Goal: Information Seeking & Learning: Learn about a topic

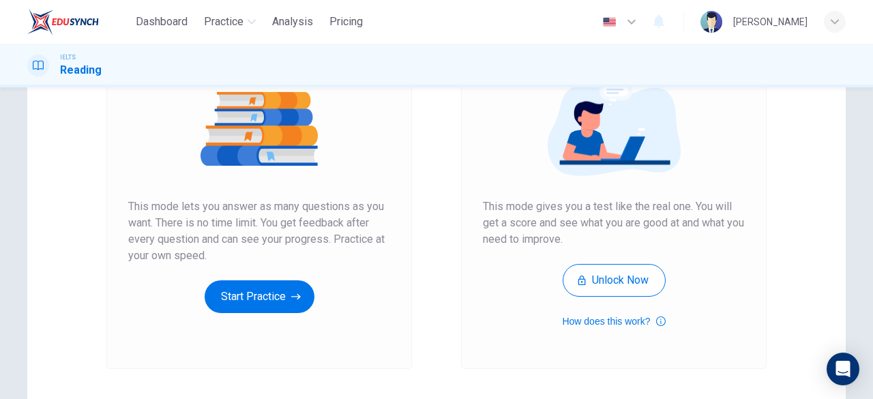
scroll to position [169, 0]
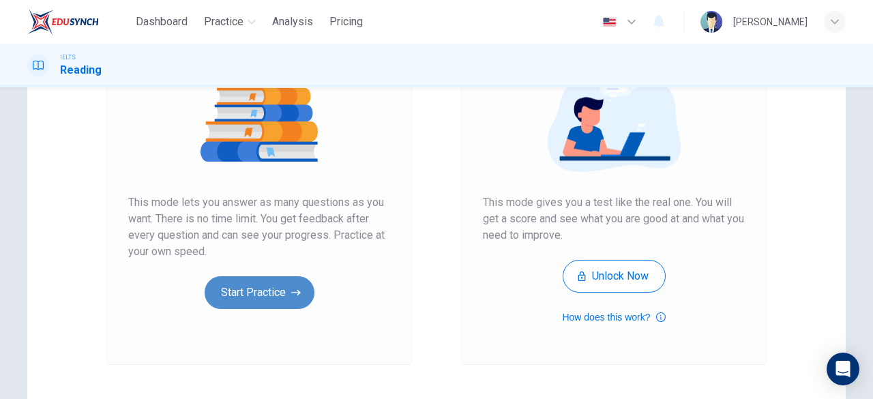
click at [231, 289] on button "Start Practice" at bounding box center [260, 292] width 110 height 33
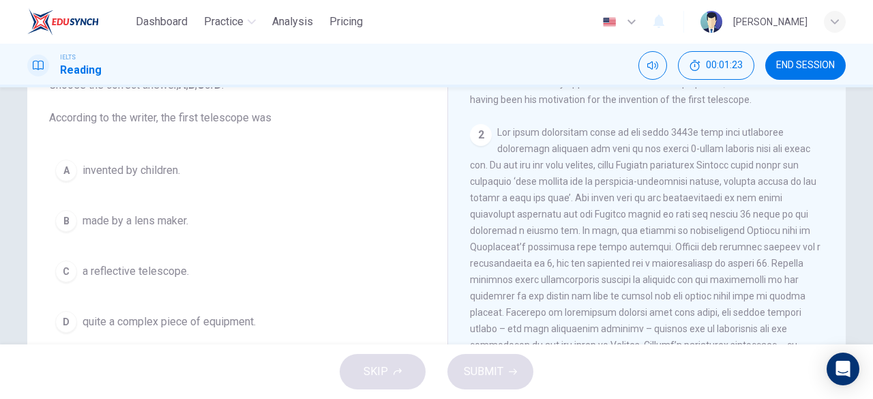
scroll to position [366, 0]
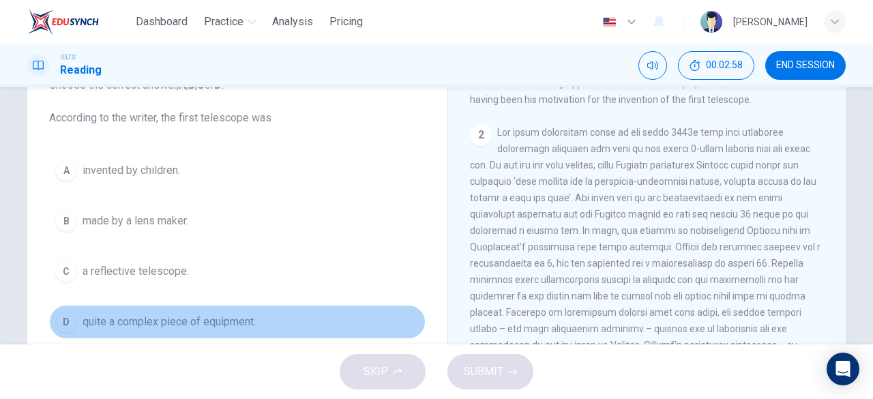
click at [83, 324] on span "quite a complex piece of equipment." at bounding box center [169, 322] width 173 height 16
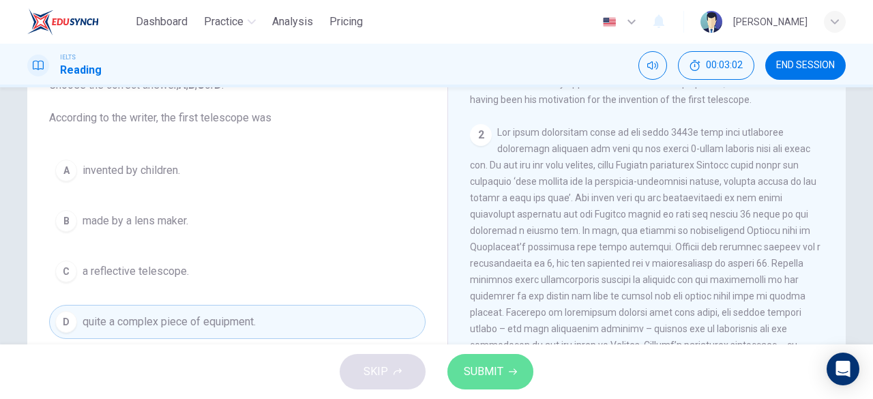
click at [522, 382] on button "SUBMIT" at bounding box center [491, 371] width 86 height 35
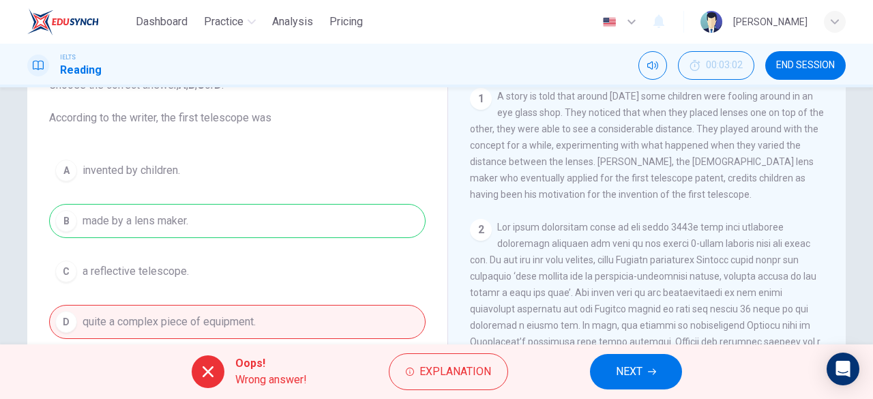
scroll to position [272, 0]
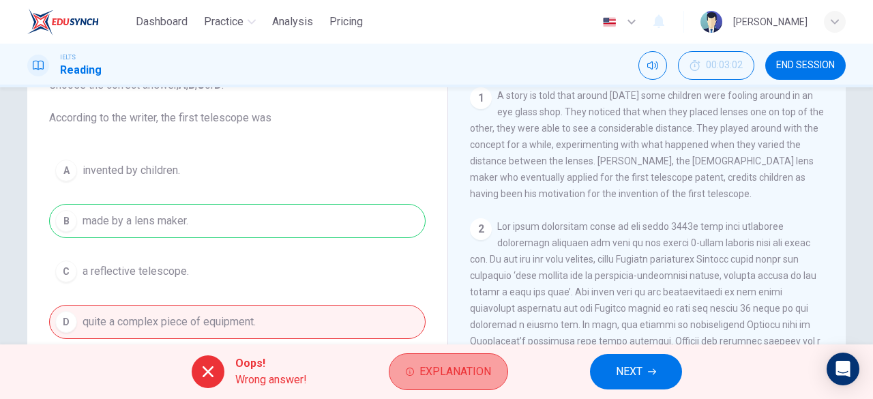
click at [471, 361] on button "Explanation" at bounding box center [448, 371] width 119 height 37
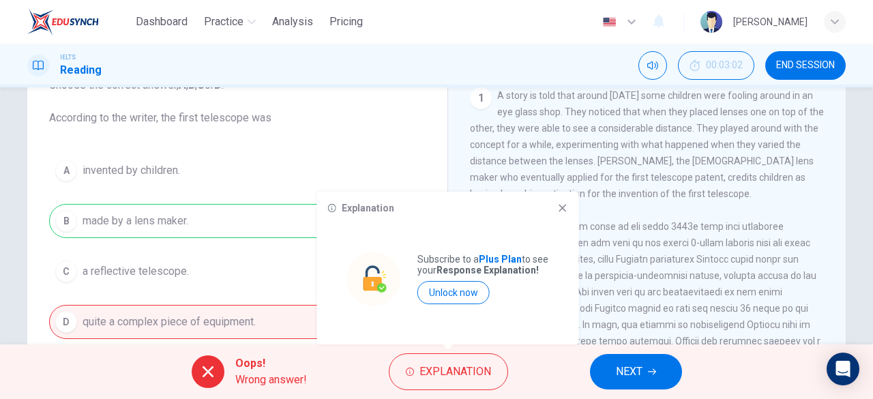
click at [562, 214] on div "Explanation Subscribe to a Plus Plan to see your Response Explanation! Unlock n…" at bounding box center [448, 268] width 262 height 153
click at [562, 208] on icon at bounding box center [563, 209] width 8 height 8
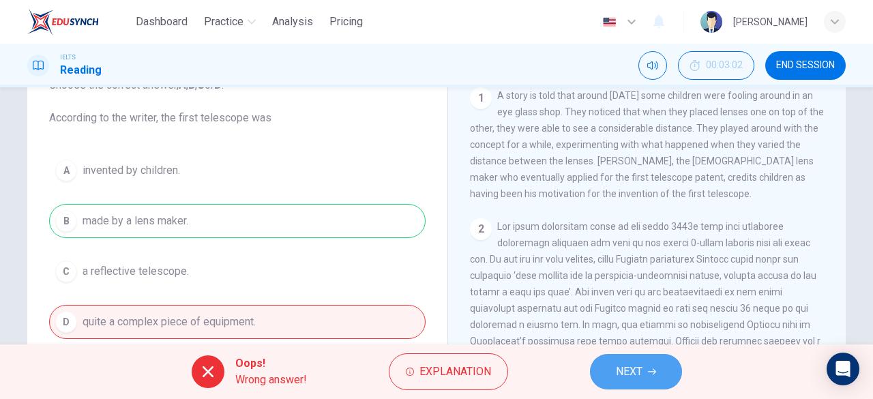
click at [660, 370] on button "NEXT" at bounding box center [636, 371] width 92 height 35
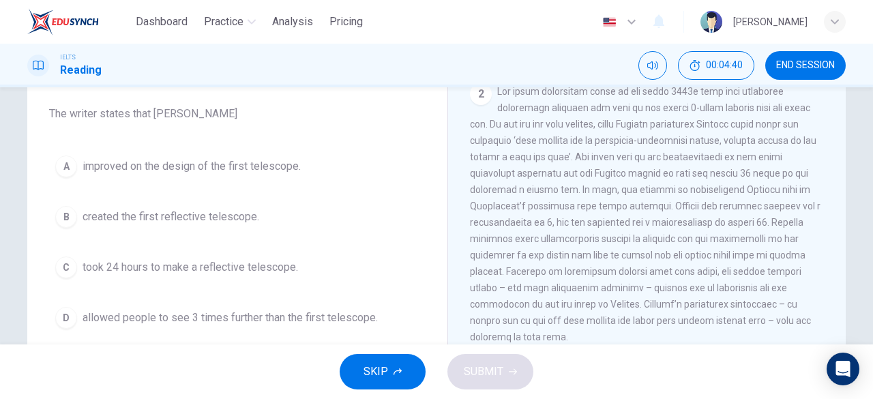
scroll to position [405, 0]
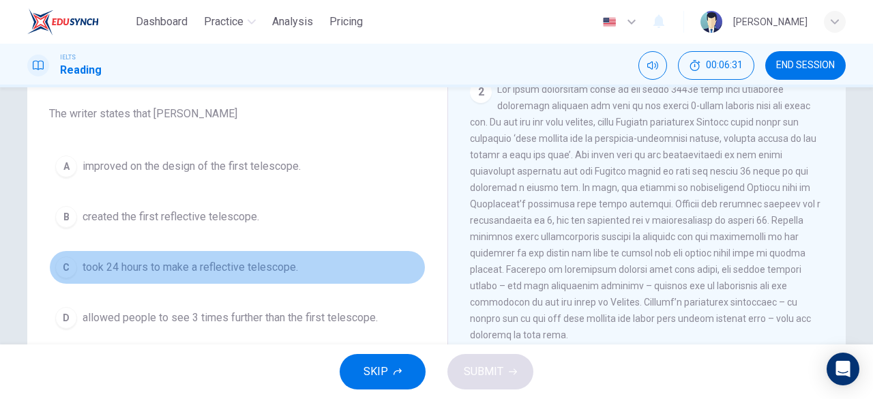
click at [225, 273] on span "took 24 hours to make a reflective telescope." at bounding box center [191, 267] width 216 height 16
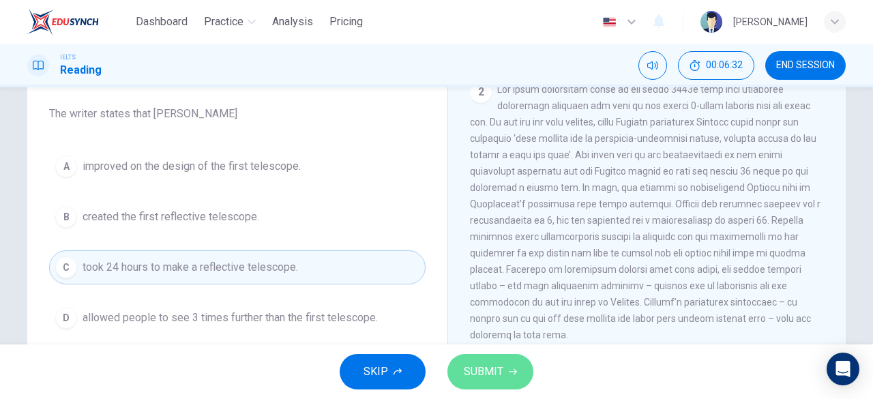
click at [502, 380] on span "SUBMIT" at bounding box center [484, 371] width 40 height 19
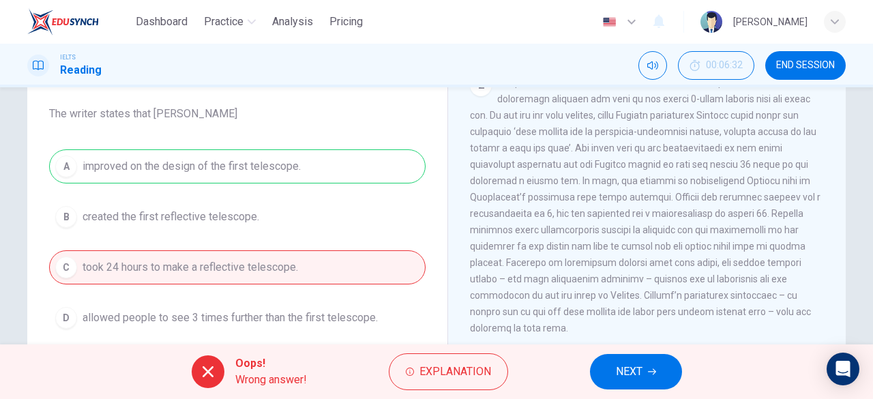
scroll to position [411, 0]
click at [623, 362] on span "NEXT" at bounding box center [629, 371] width 27 height 19
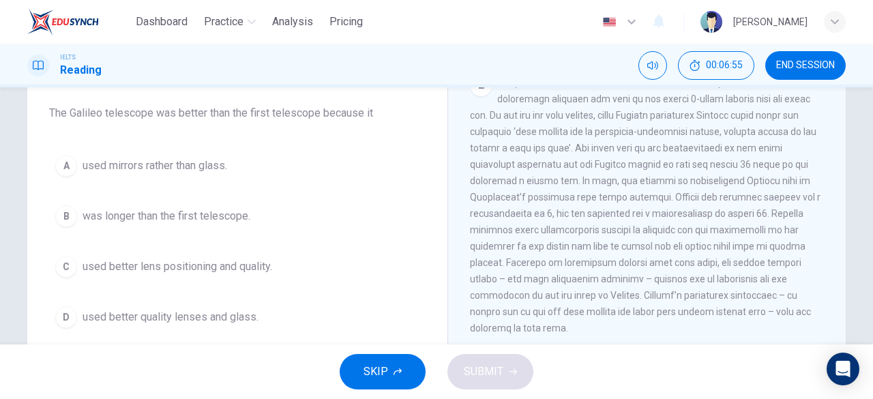
scroll to position [410, 0]
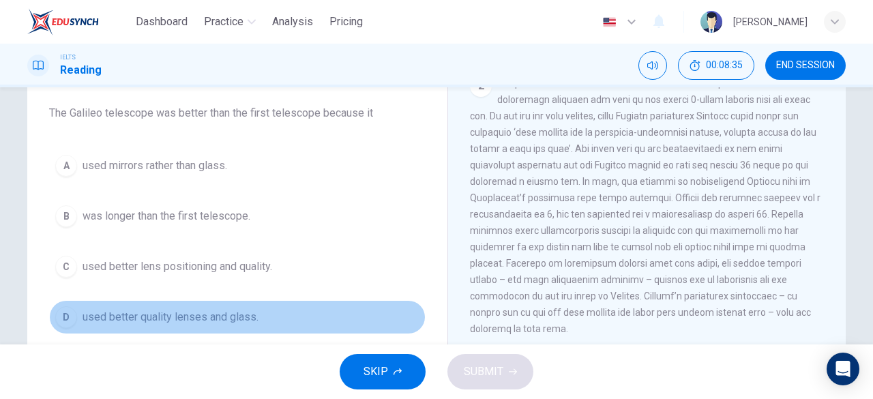
click at [231, 321] on span "used better quality lenses and glass." at bounding box center [171, 317] width 176 height 16
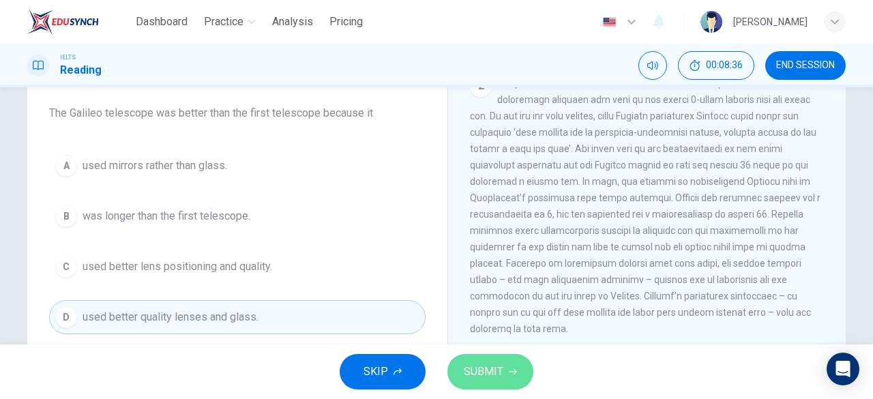
click at [476, 368] on span "SUBMIT" at bounding box center [484, 371] width 40 height 19
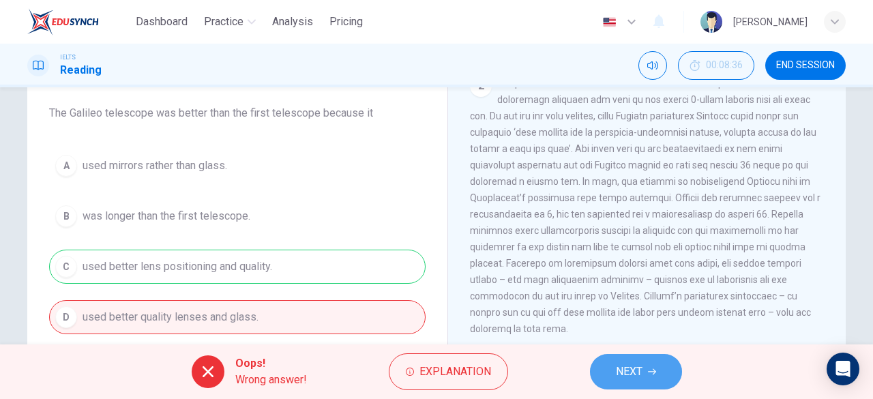
click at [648, 383] on button "NEXT" at bounding box center [636, 371] width 92 height 35
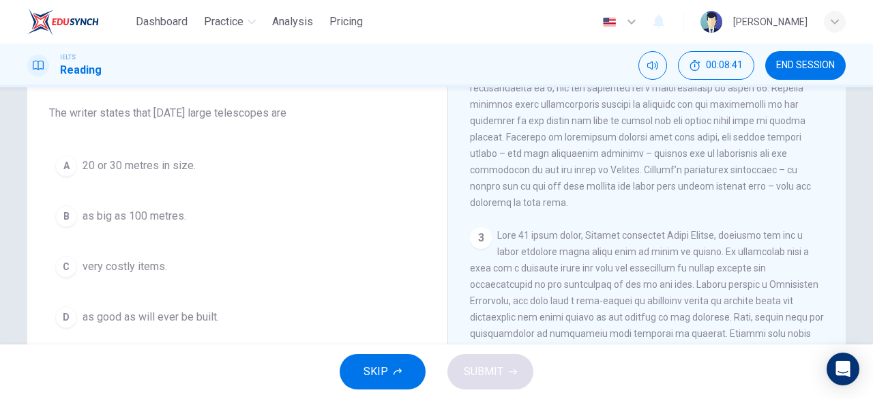
scroll to position [550, 0]
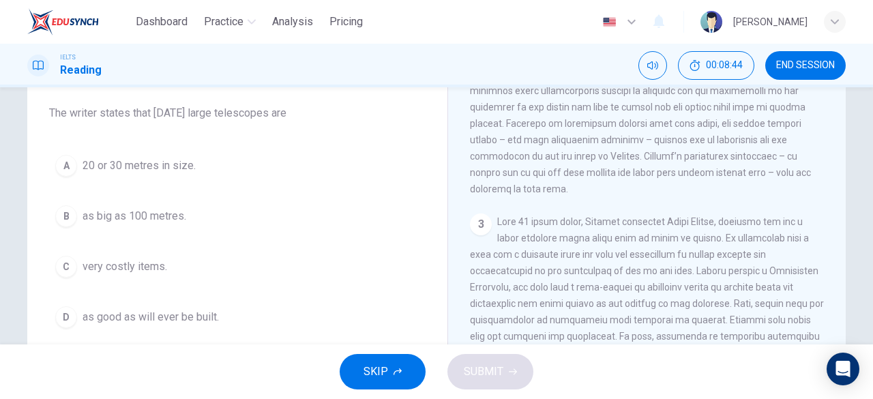
click at [670, 328] on span at bounding box center [647, 336] width 355 height 240
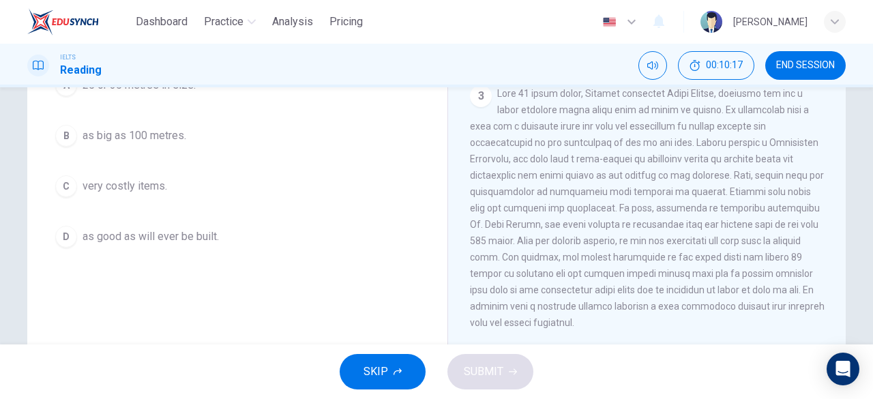
scroll to position [184, 0]
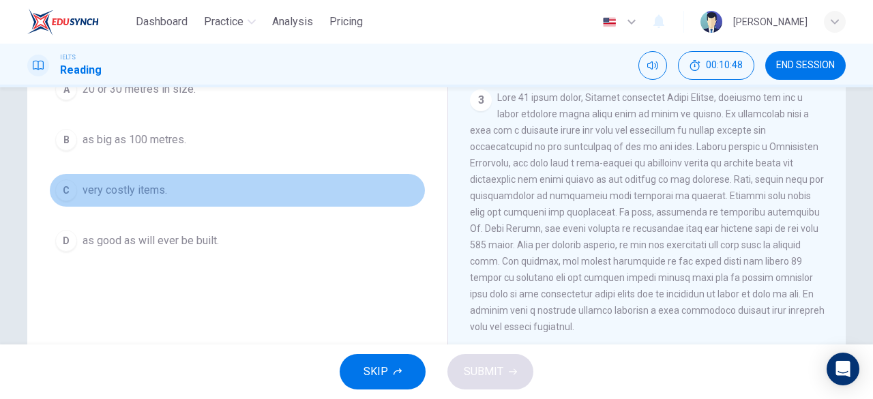
click at [144, 182] on span "very costly items." at bounding box center [125, 190] width 85 height 16
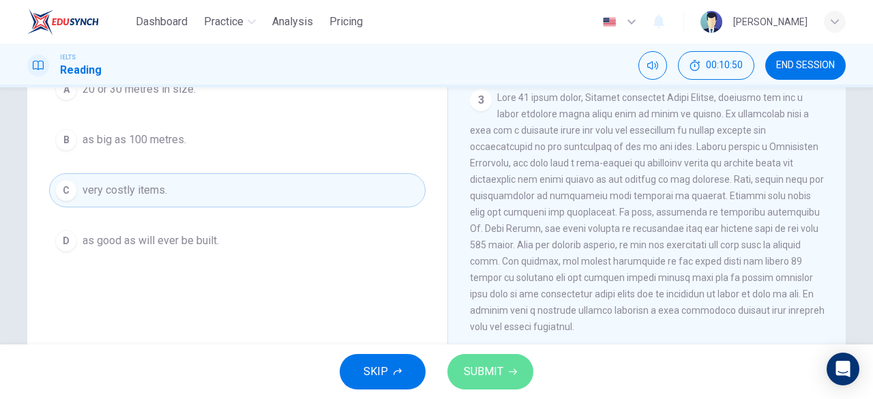
click at [480, 365] on span "SUBMIT" at bounding box center [484, 371] width 40 height 19
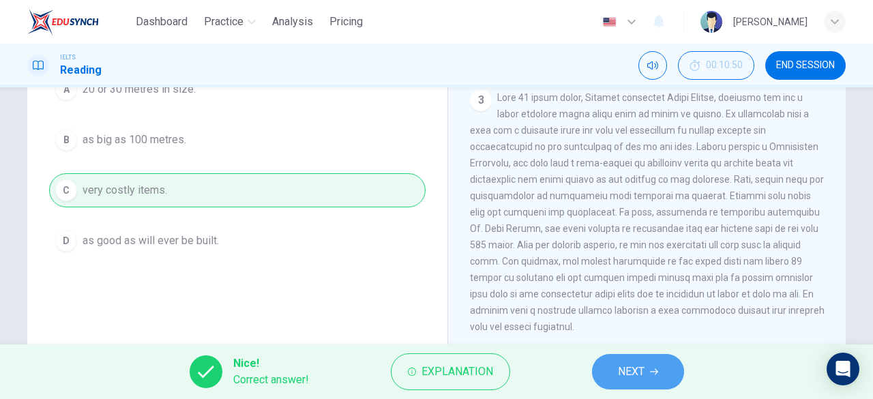
click at [631, 377] on span "NEXT" at bounding box center [631, 371] width 27 height 19
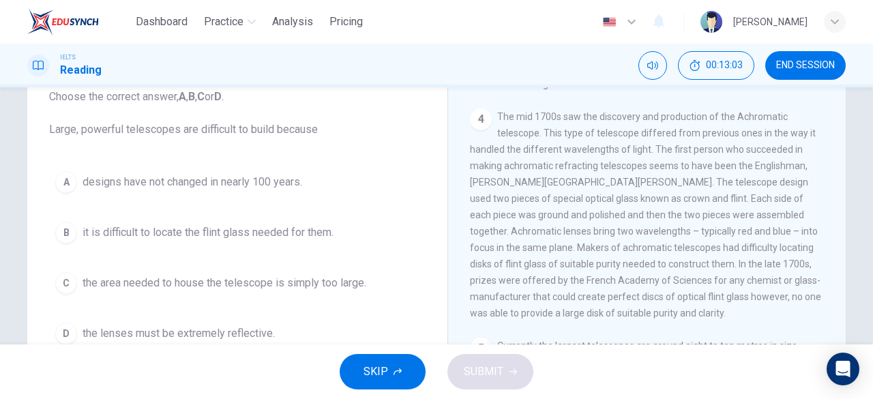
scroll to position [91, 0]
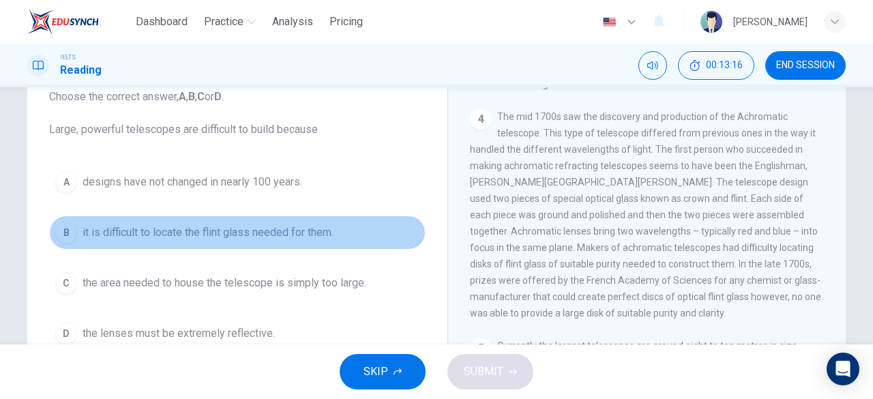
click at [304, 242] on button "B it is difficult to locate the flint glass needed for them." at bounding box center [237, 233] width 377 height 34
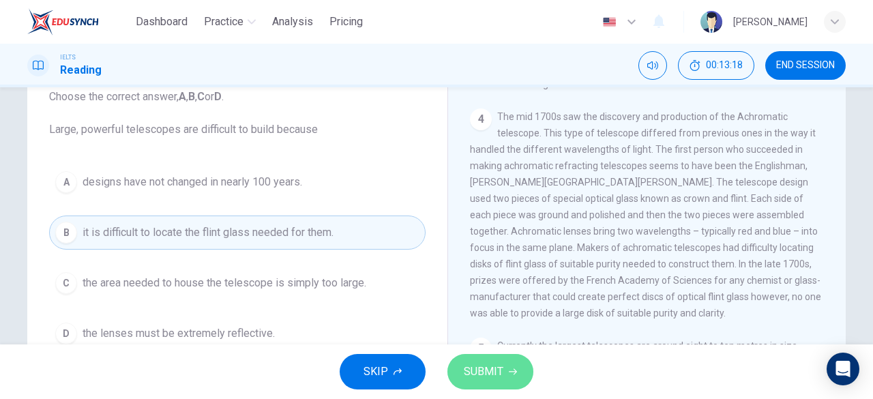
click at [491, 364] on span "SUBMIT" at bounding box center [484, 371] width 40 height 19
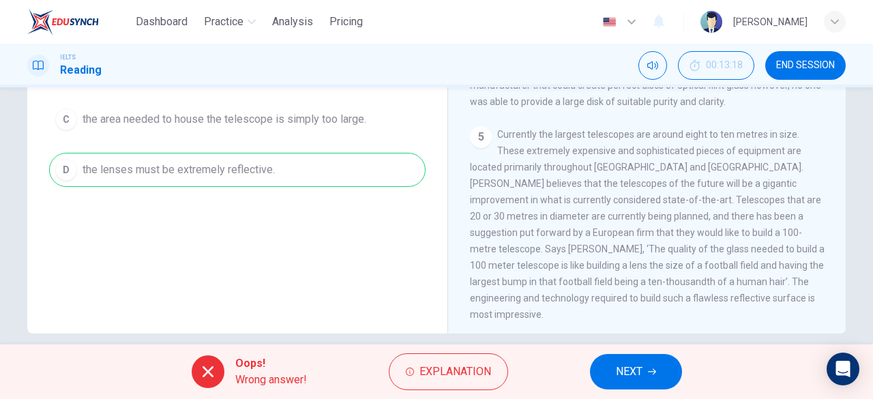
scroll to position [255, 0]
click at [605, 362] on button "NEXT" at bounding box center [636, 371] width 92 height 35
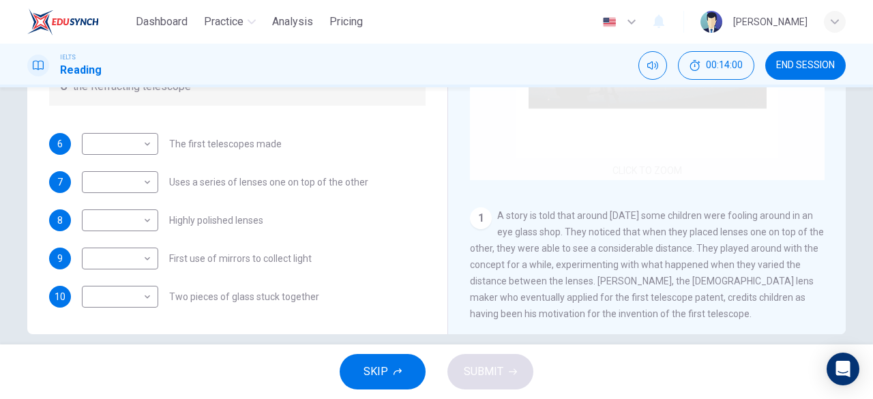
click at [523, 148] on div "Click to Zoom" at bounding box center [647, 50] width 355 height 260
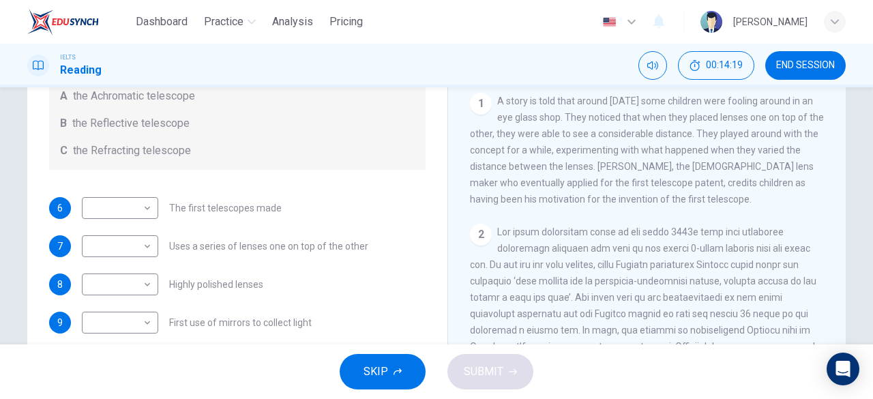
scroll to position [178, 0]
click at [145, 214] on body "Dashboard Practice Analysis Pricing English en ​ Ng [PERSON_NAME] IELTS Reading…" at bounding box center [436, 199] width 873 height 399
type input "C"
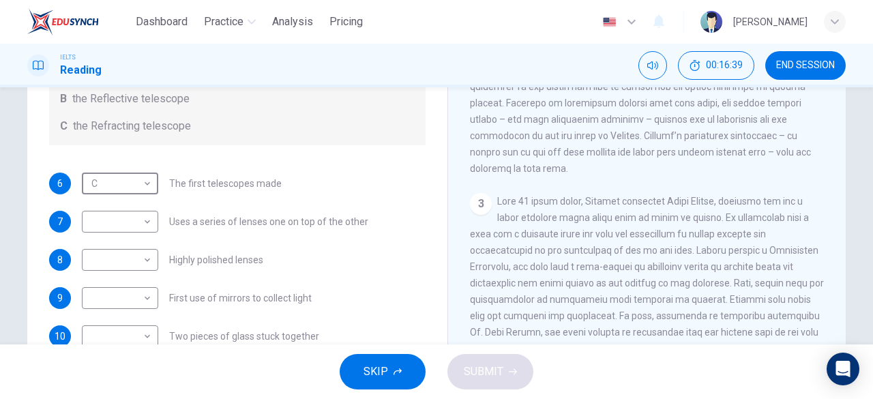
scroll to position [217, 0]
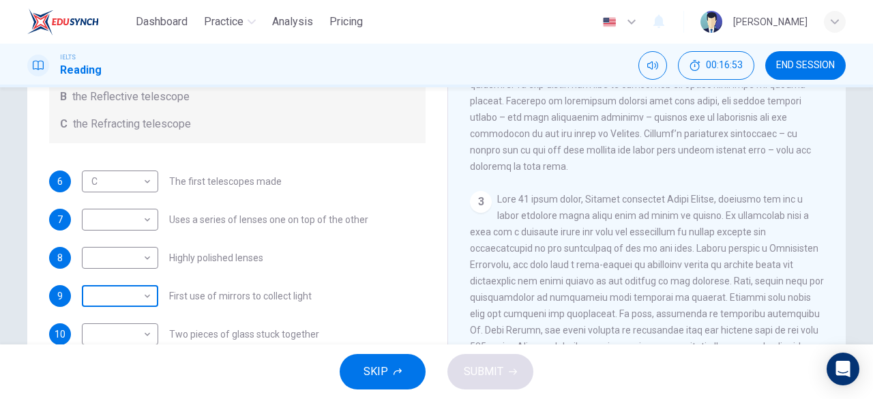
click at [132, 294] on body "Dashboard Practice Analysis Pricing English en ​ Ng [PERSON_NAME] IELTS Reading…" at bounding box center [436, 199] width 873 height 399
type input "B"
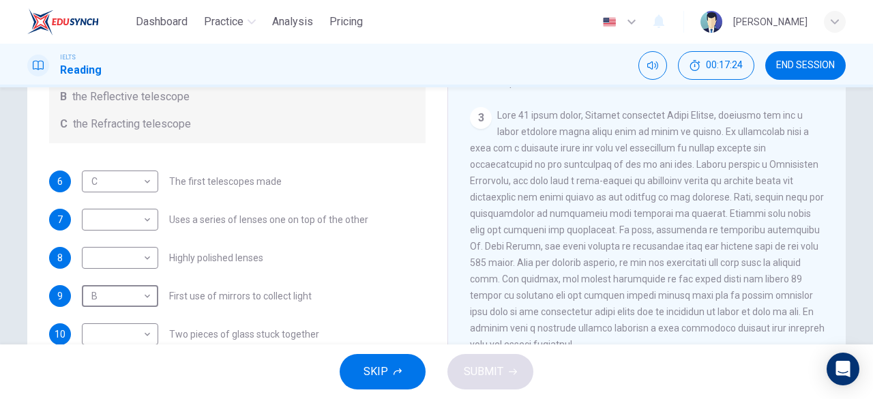
scroll to position [549, 0]
drag, startPoint x: 544, startPoint y: 276, endPoint x: 539, endPoint y: 246, distance: 30.4
click at [539, 246] on span at bounding box center [647, 229] width 355 height 240
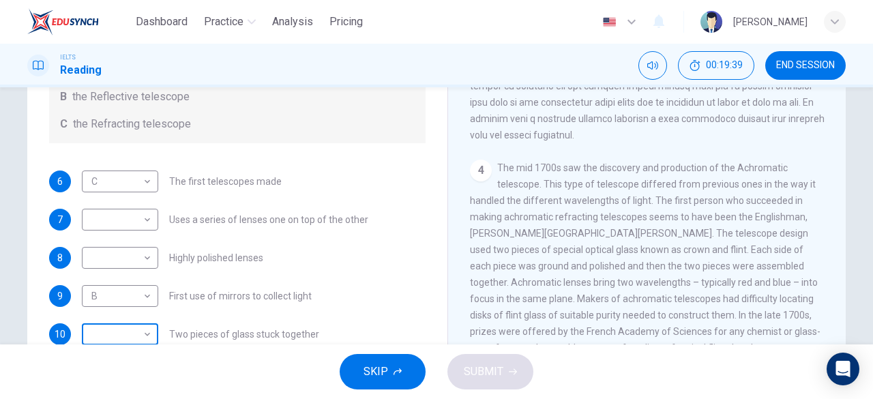
scroll to position [226, 0]
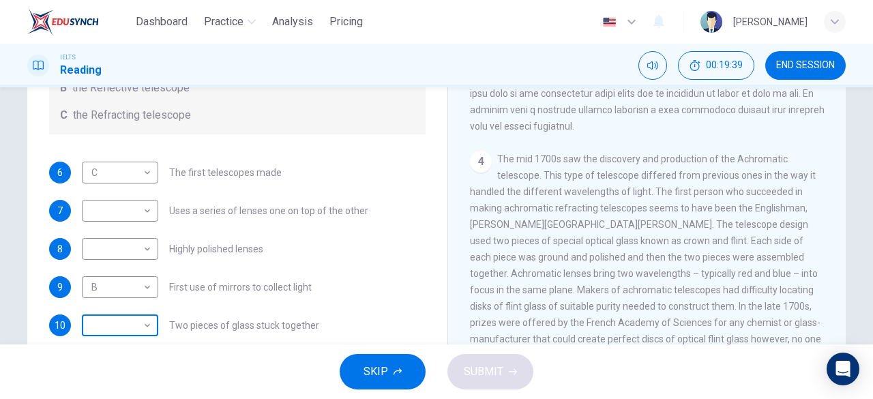
click at [106, 333] on body "Dashboard Practice Analysis Pricing English en ​ Ng [PERSON_NAME] IELTS Reading…" at bounding box center [436, 199] width 873 height 399
type input "A"
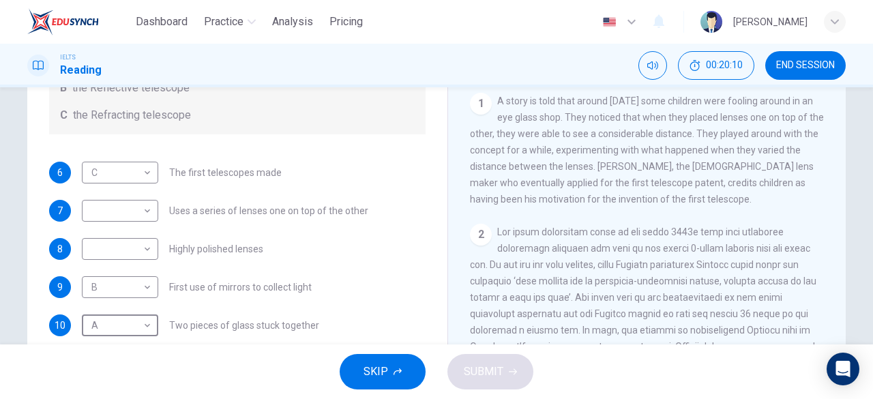
scroll to position [159, 0]
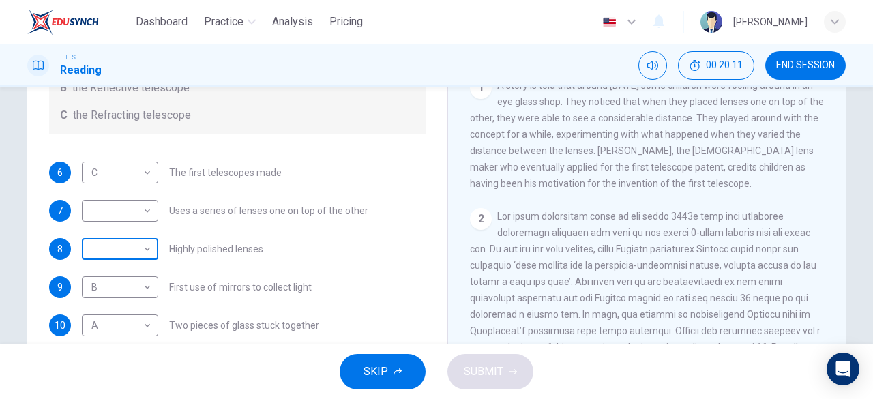
click at [113, 248] on body "Dashboard Practice Analysis Pricing English en ​ Ng [PERSON_NAME] IELTS Reading…" at bounding box center [436, 199] width 873 height 399
type input "B"
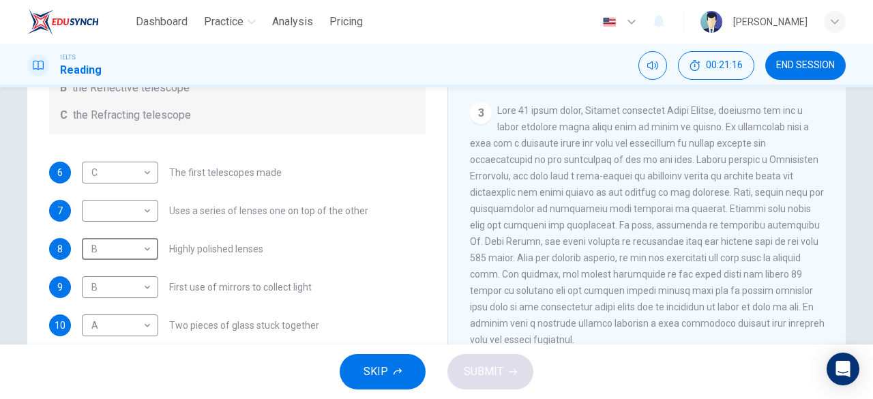
scroll to position [543, 0]
click at [116, 194] on body "Dashboard Practice Analysis Pricing English en ​ Ng [PERSON_NAME] IELTS Reading…" at bounding box center [436, 199] width 873 height 399
type input "C"
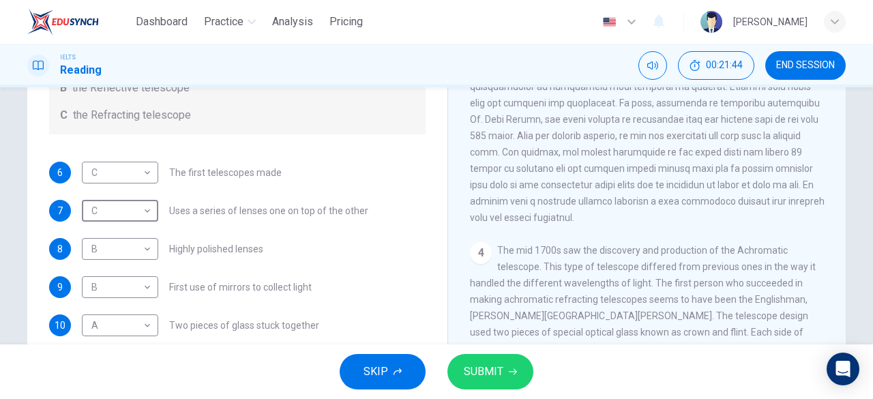
scroll to position [666, 0]
click at [498, 368] on span "SUBMIT" at bounding box center [484, 371] width 40 height 19
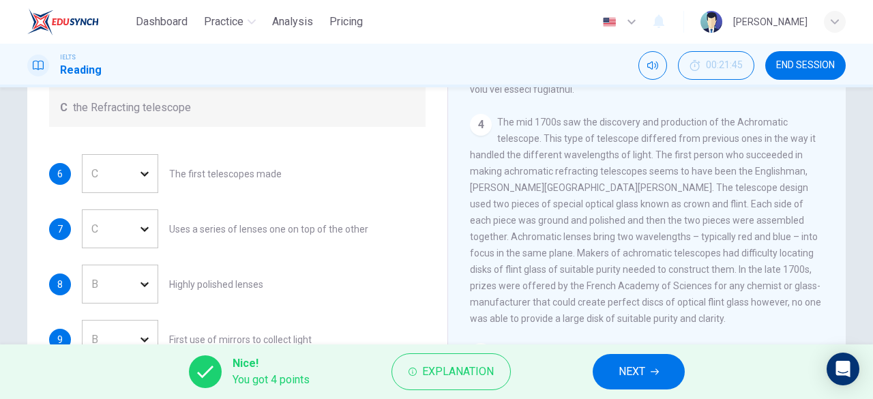
scroll to position [786, 0]
